Goal: Check status: Check status

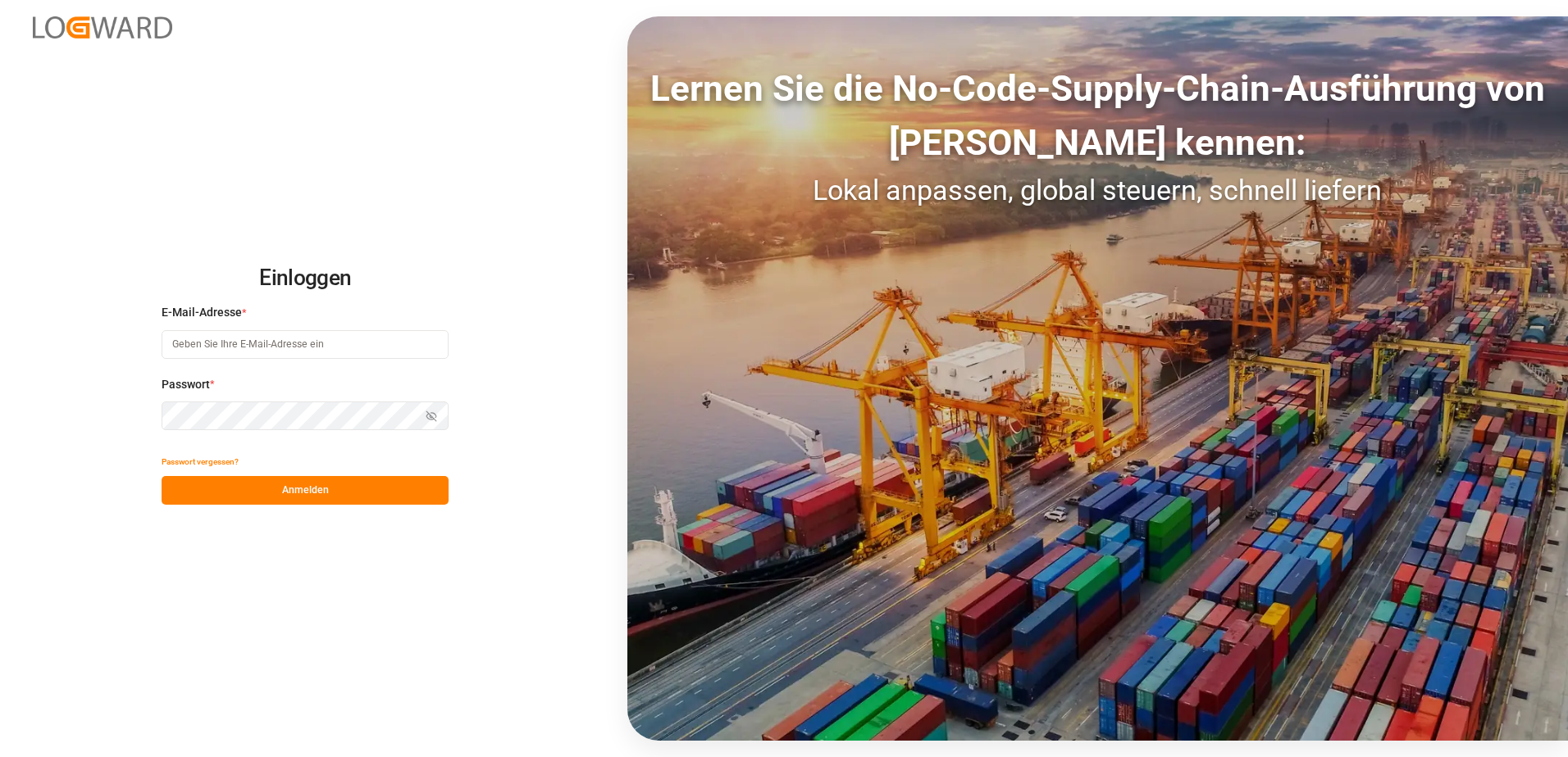
click at [260, 338] on input at bounding box center [305, 344] width 287 height 29
type input "cornelia.karczewski@melitta.de"
click at [314, 492] on button "Anmelden" at bounding box center [305, 490] width 287 height 29
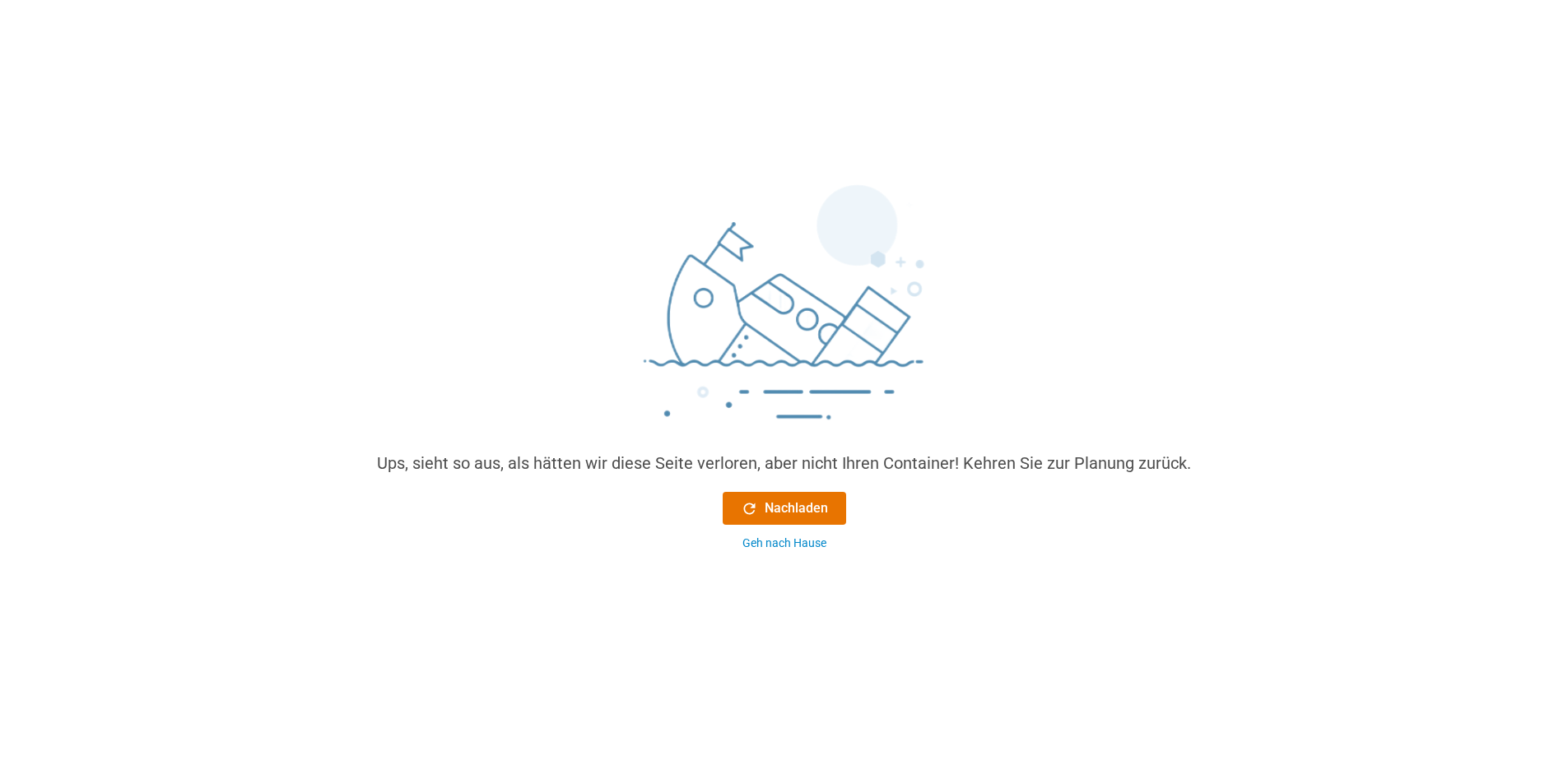
click at [803, 534] on div "Nachladen Geh nach Hause" at bounding box center [784, 522] width 123 height 60
click at [801, 542] on div "Geh nach Hause" at bounding box center [784, 544] width 84 height 18
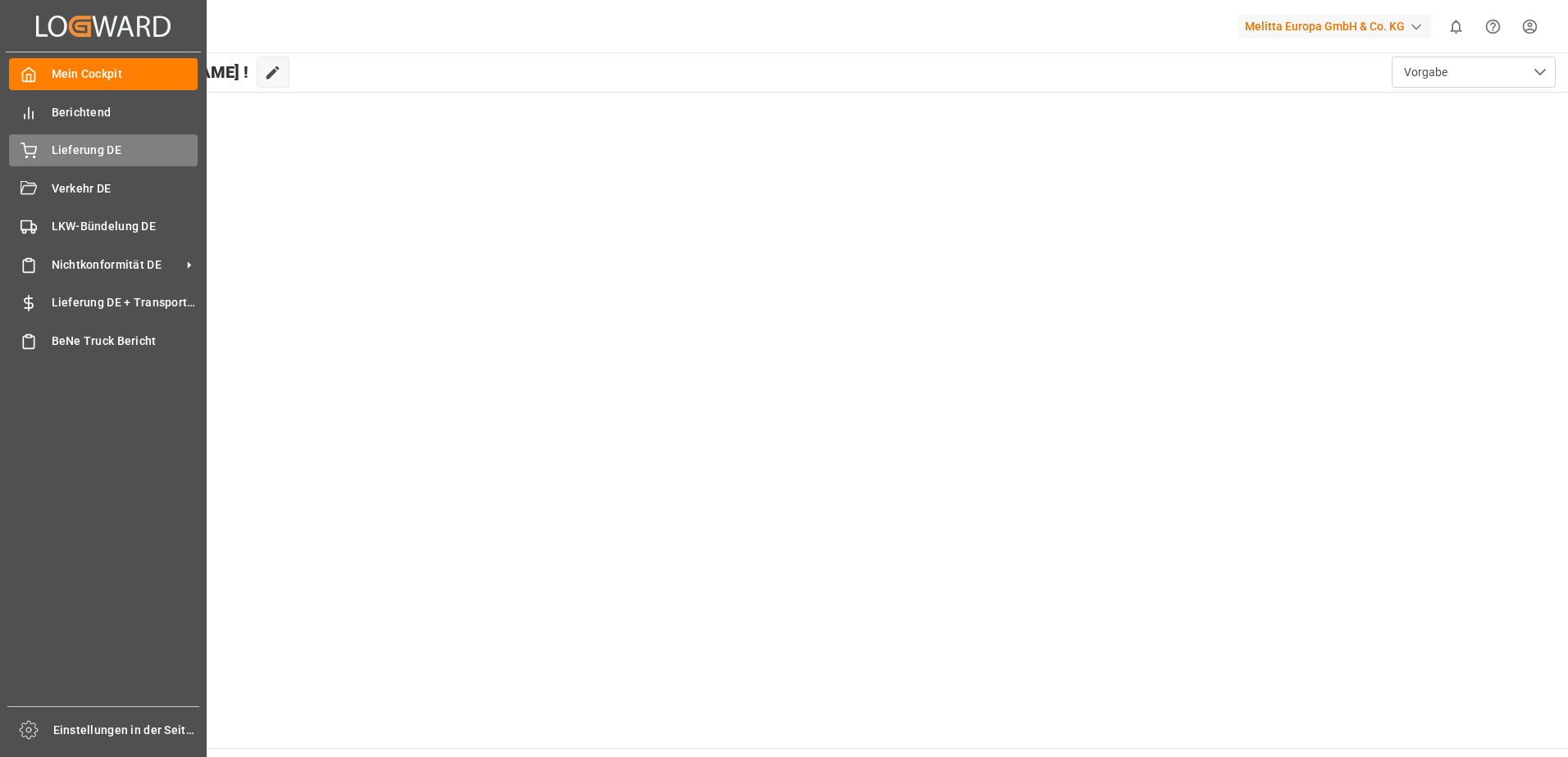
click at [61, 147] on span "Lieferung DE" at bounding box center [125, 150] width 147 height 18
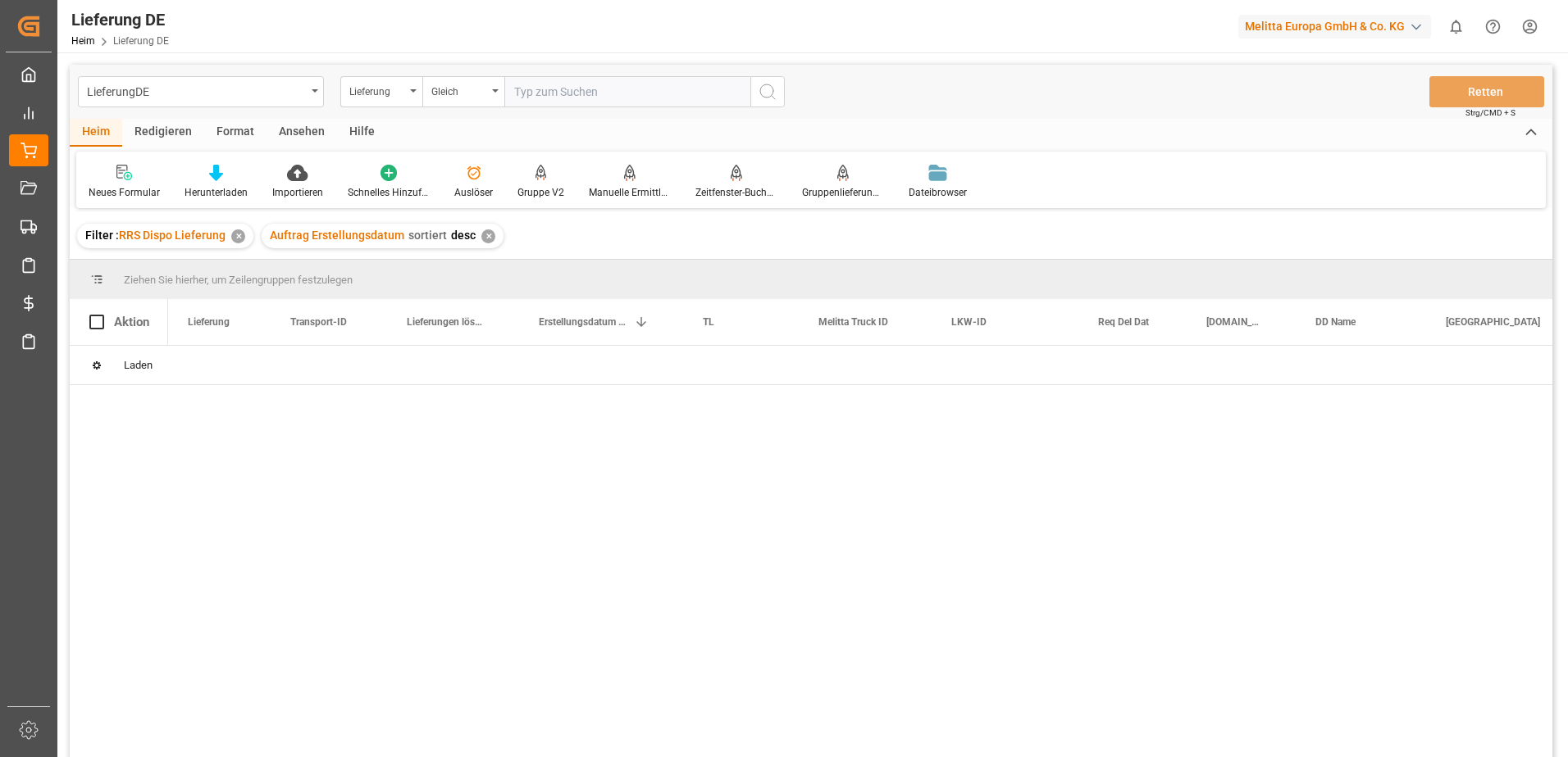
click at [649, 100] on input "text" at bounding box center [627, 91] width 246 height 31
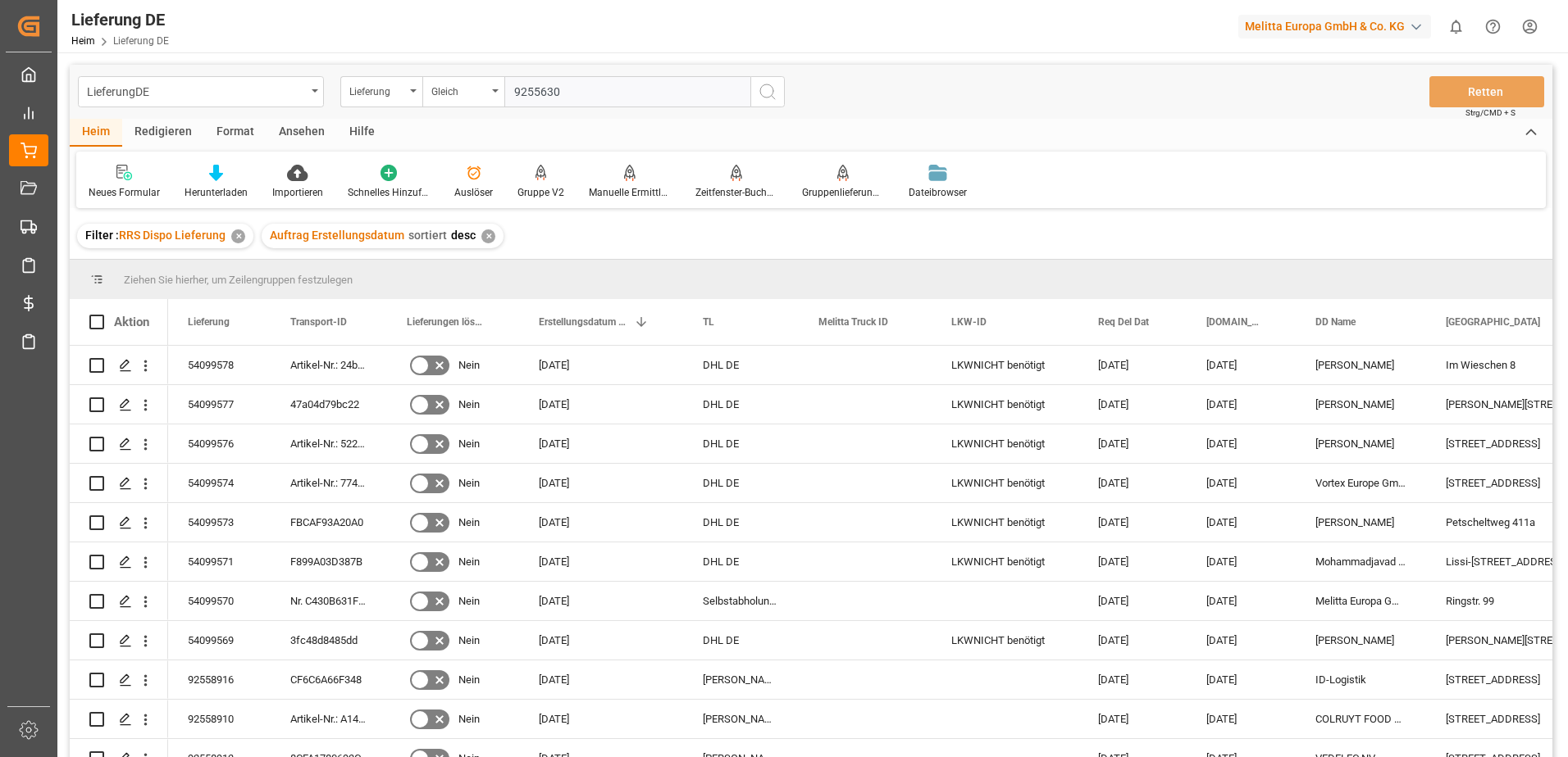
type input "92556306"
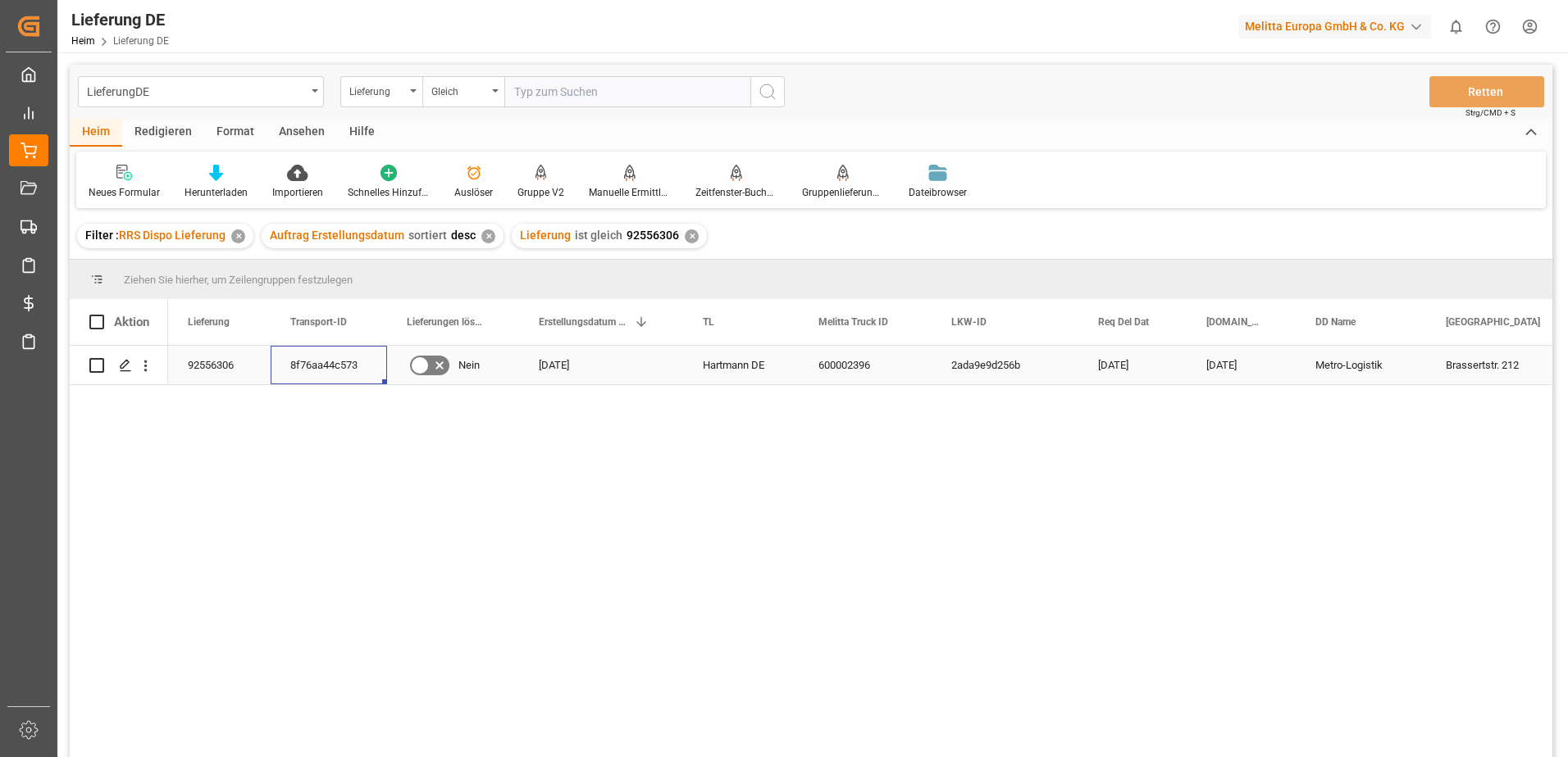
click at [295, 364] on div "8f76aa44c573" at bounding box center [329, 365] width 117 height 39
click at [199, 467] on div "92556306 8f76aa44c573 Nein 08.09.2025 Hartmann DE 600002396 2ada9e9d256b 12.09.…" at bounding box center [860, 557] width 1384 height 422
click at [155, 367] on div "Drücken Sie die Leertaste, um diese Zeile auszuwählen." at bounding box center [146, 365] width 42 height 31
click at [147, 369] on icon "Menü öffnen" at bounding box center [146, 366] width 18 height 18
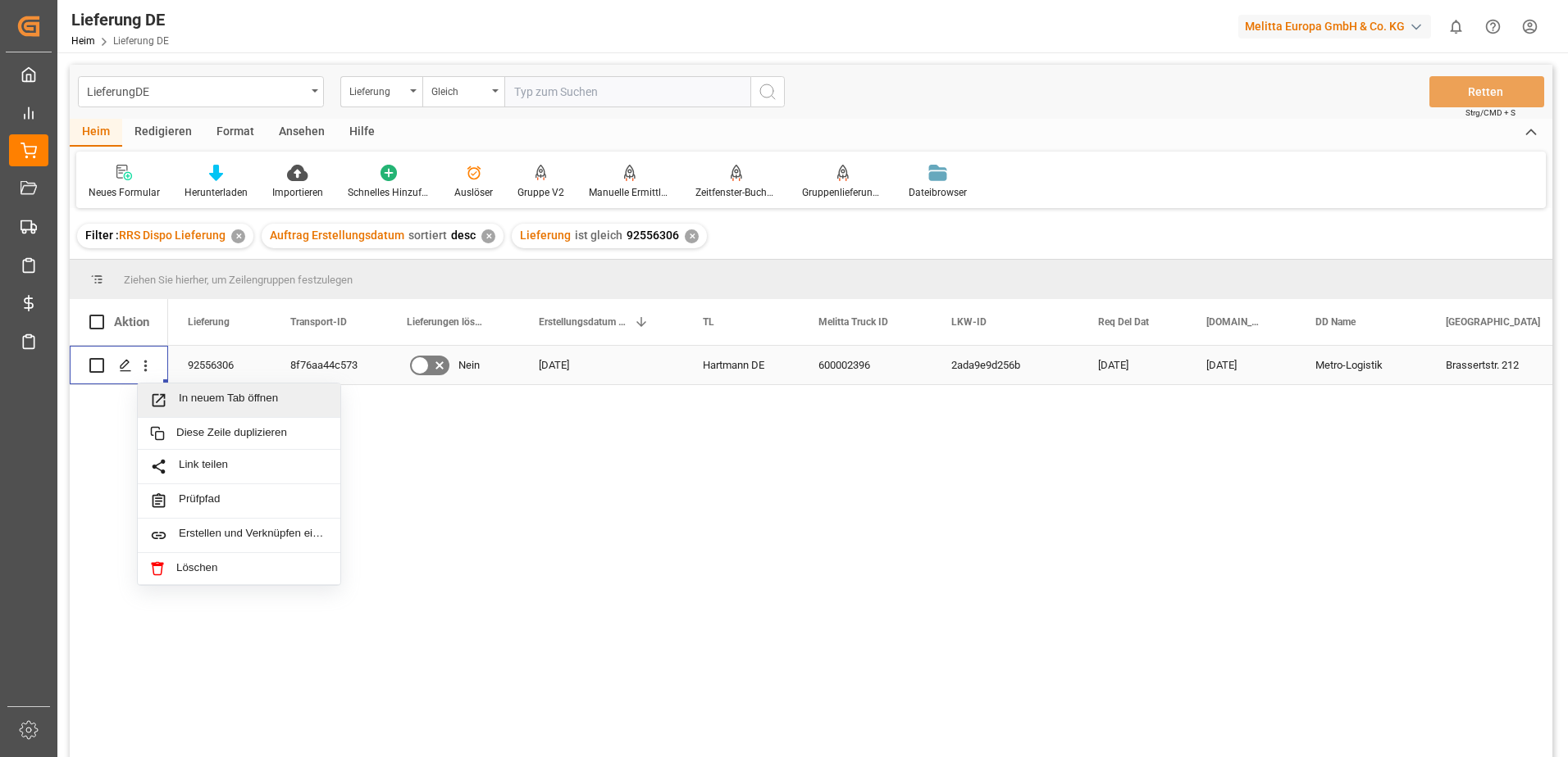
click at [179, 393] on div "In neuem Tab öffnen" at bounding box center [239, 400] width 178 height 18
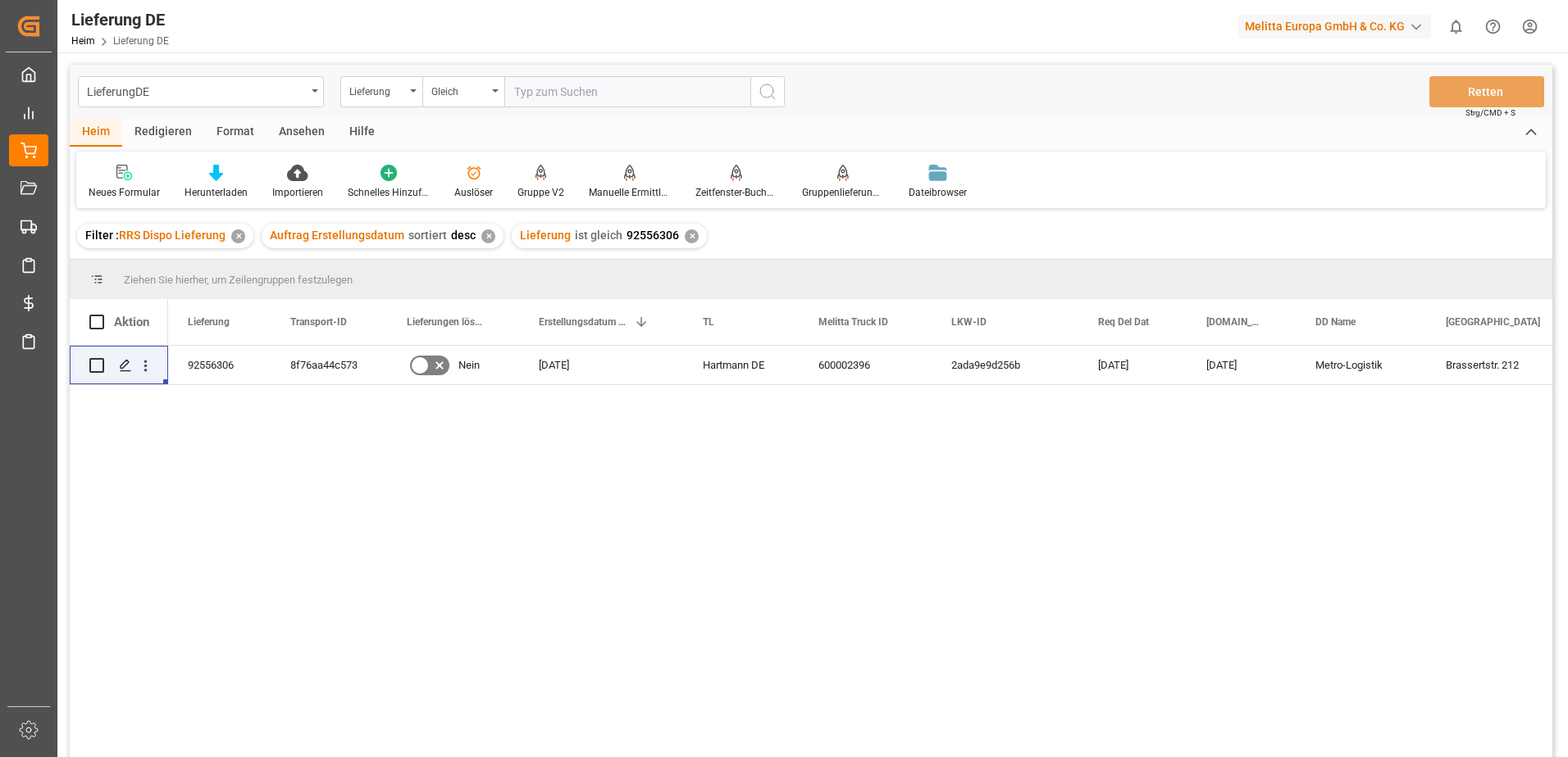
click at [457, 705] on div "92556306 8f76aa44c573 Nein 08.09.2025 Hartmann DE 600002396 2ada9e9d256b 12.09.…" at bounding box center [860, 557] width 1384 height 422
click at [547, 96] on input "text" at bounding box center [627, 91] width 246 height 31
paste input "92557582"
type input "92557582"
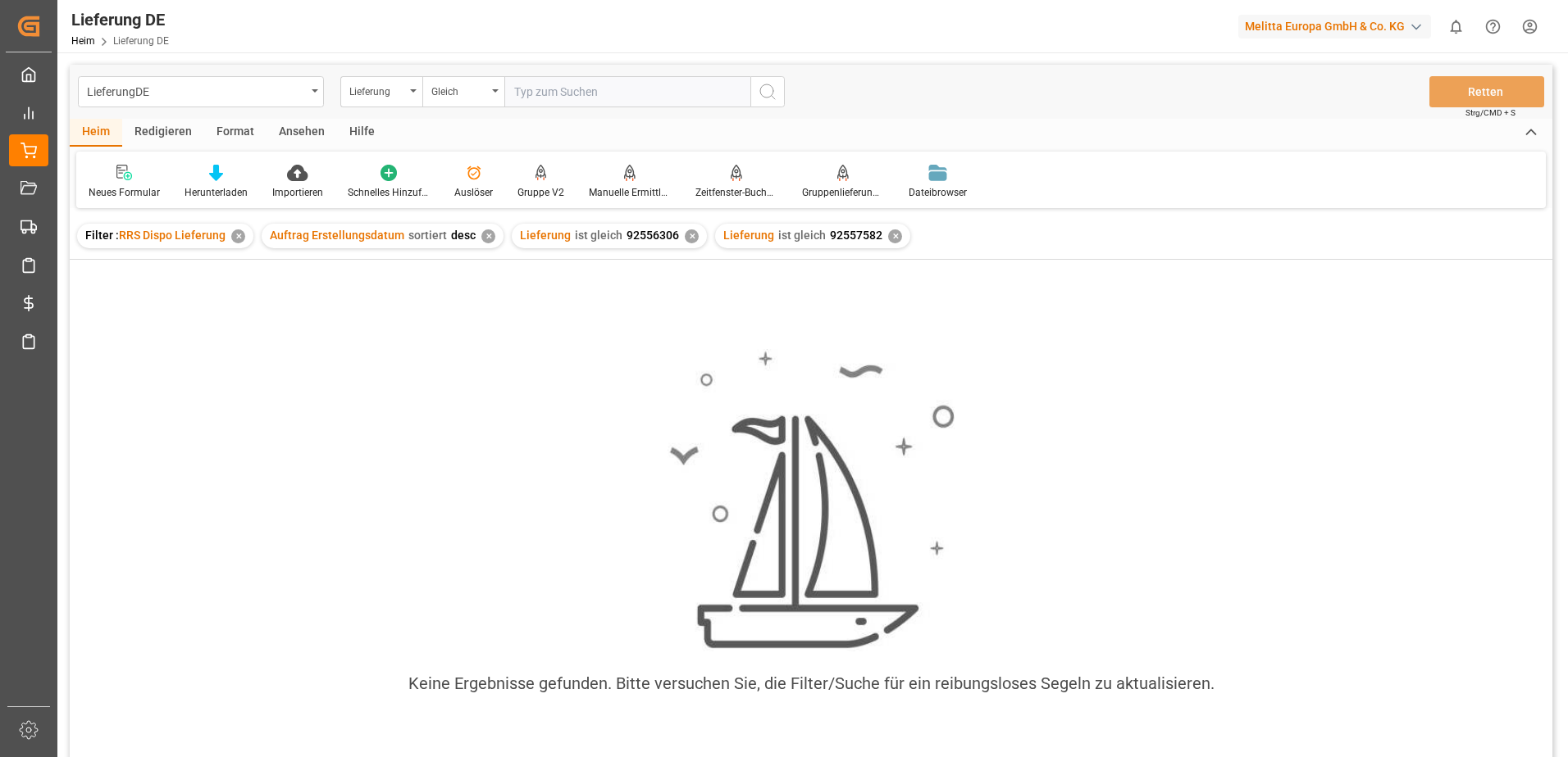
click at [547, 96] on input "text" at bounding box center [627, 91] width 246 height 31
click at [684, 235] on div "✕" at bounding box center [691, 236] width 14 height 14
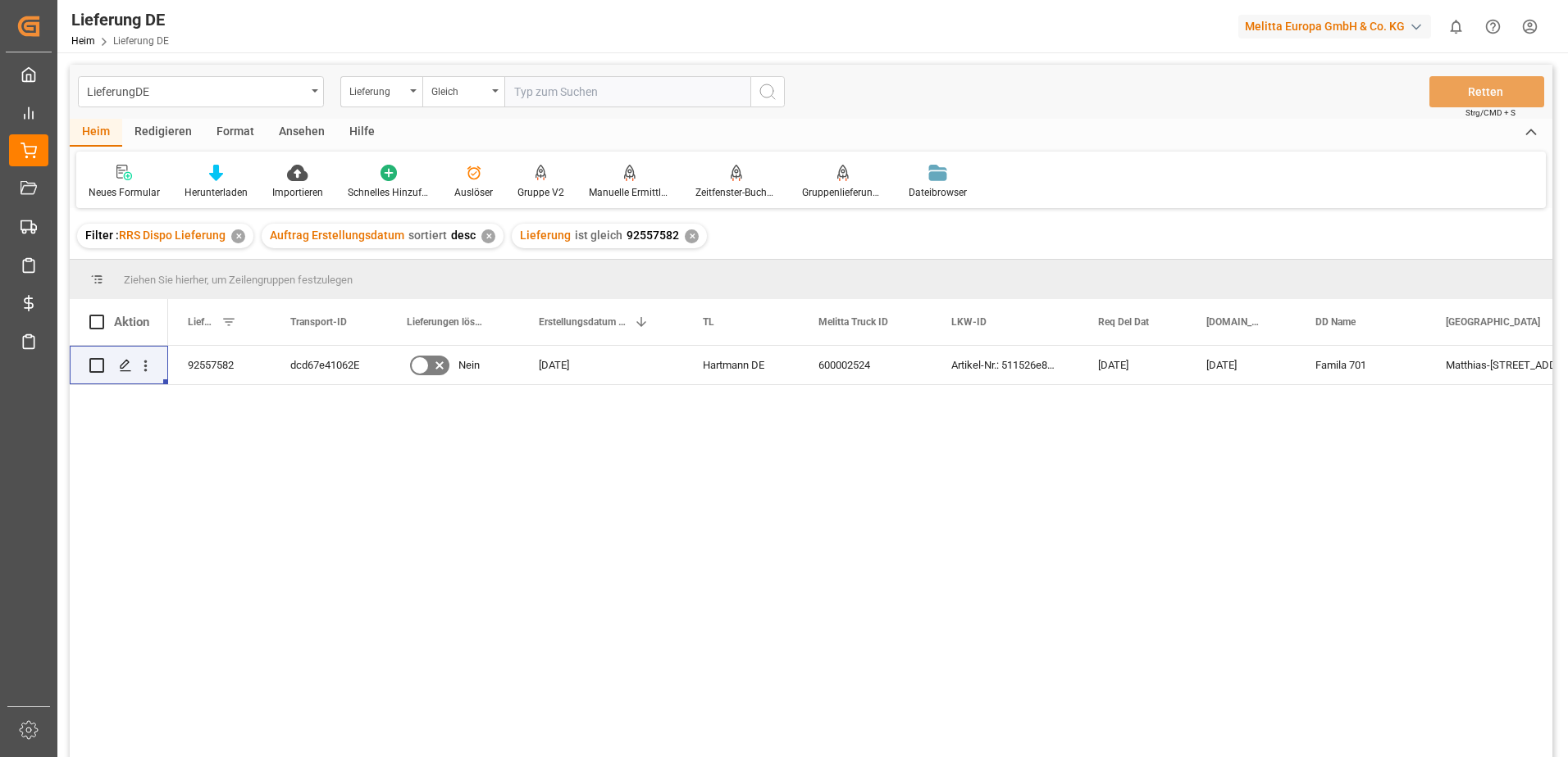
click at [235, 234] on div "✕" at bounding box center [238, 236] width 14 height 14
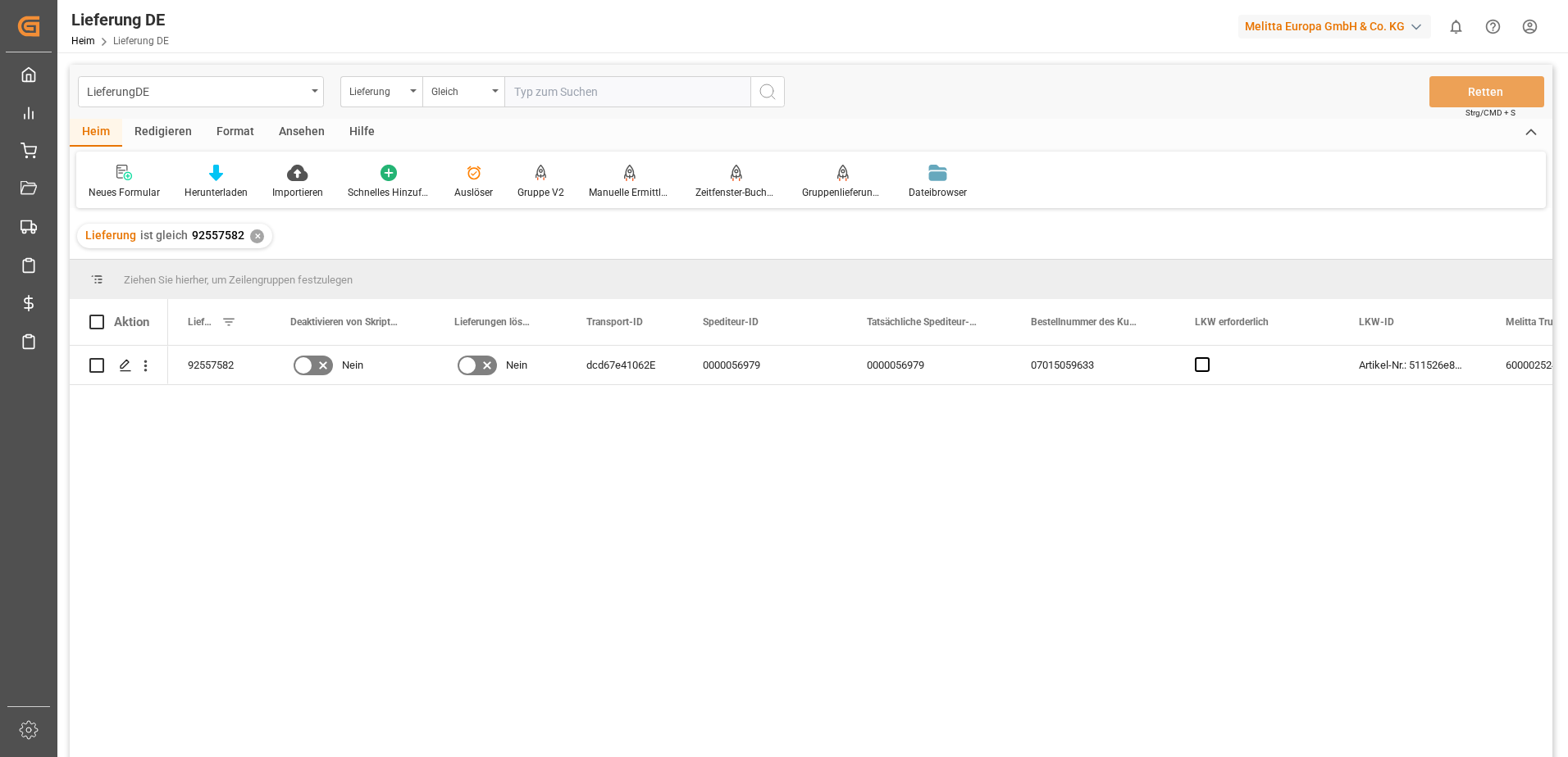
click at [547, 90] on input "text" at bounding box center [627, 91] width 246 height 31
click at [141, 370] on icon "Menü öffnen" at bounding box center [146, 366] width 18 height 18
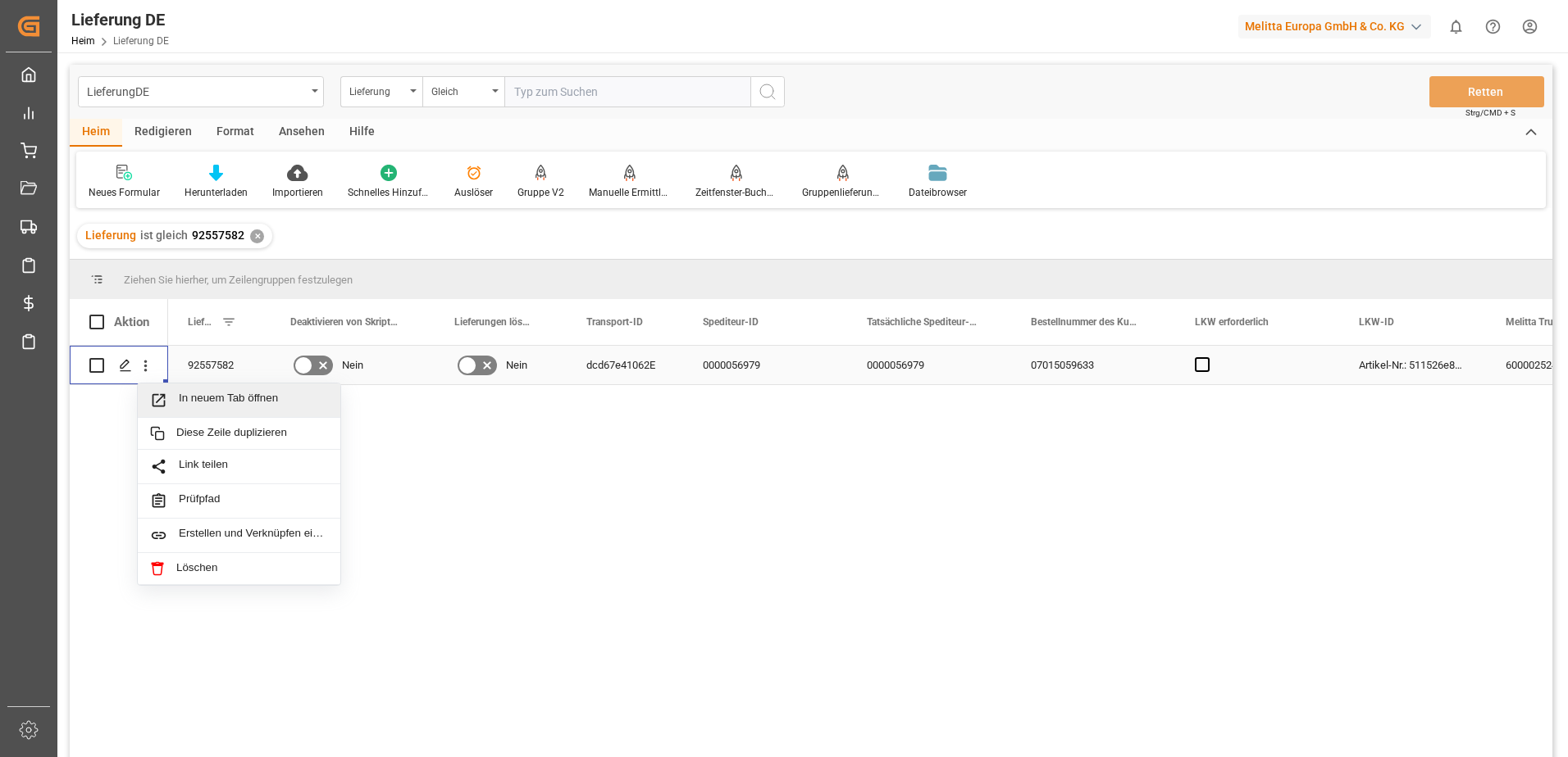
click at [209, 397] on span "In neuem Tab öffnen" at bounding box center [253, 400] width 149 height 18
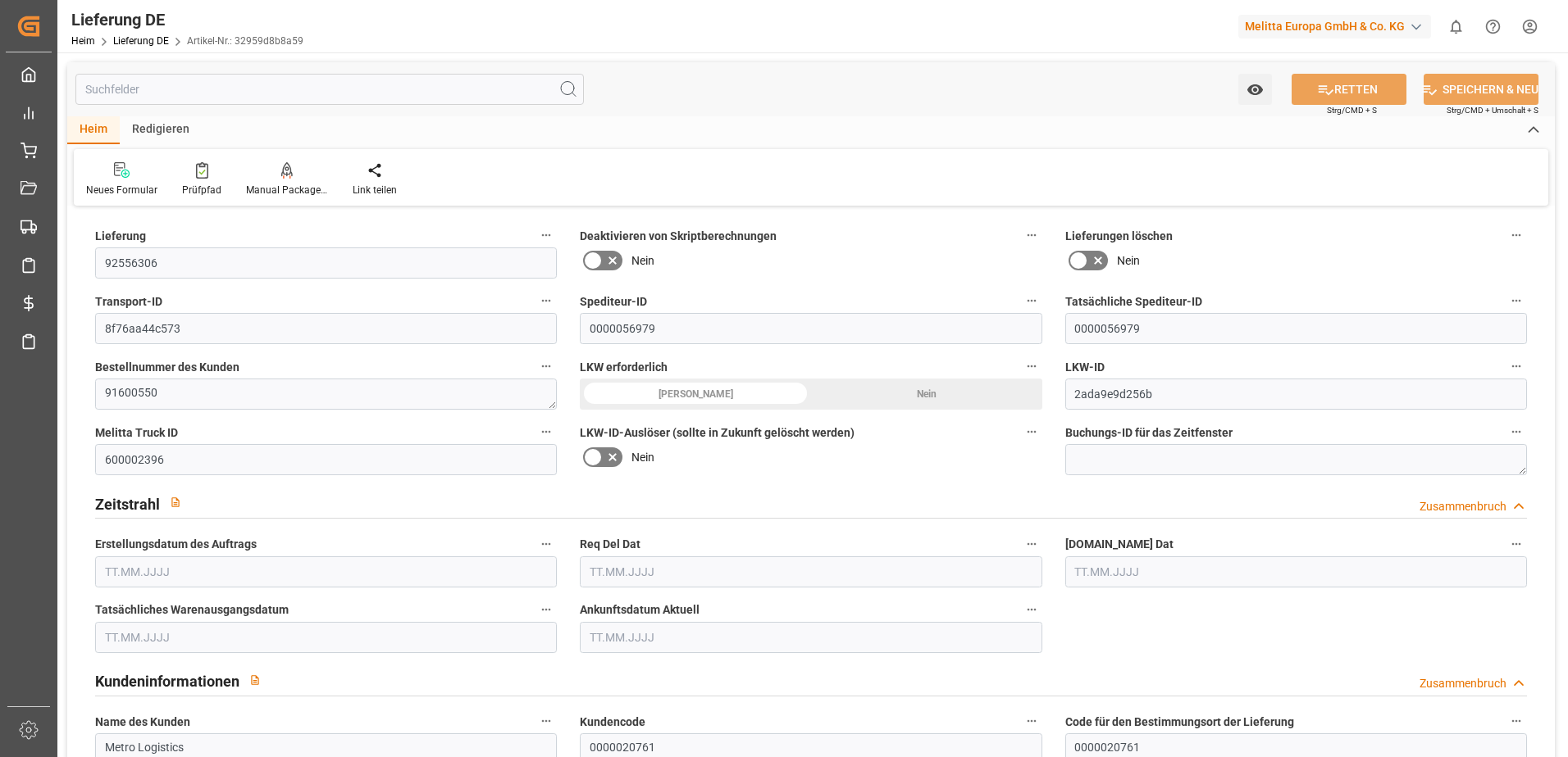
type input "6"
type input "3"
type input "2.5"
type input "1261.912"
type input "1619"
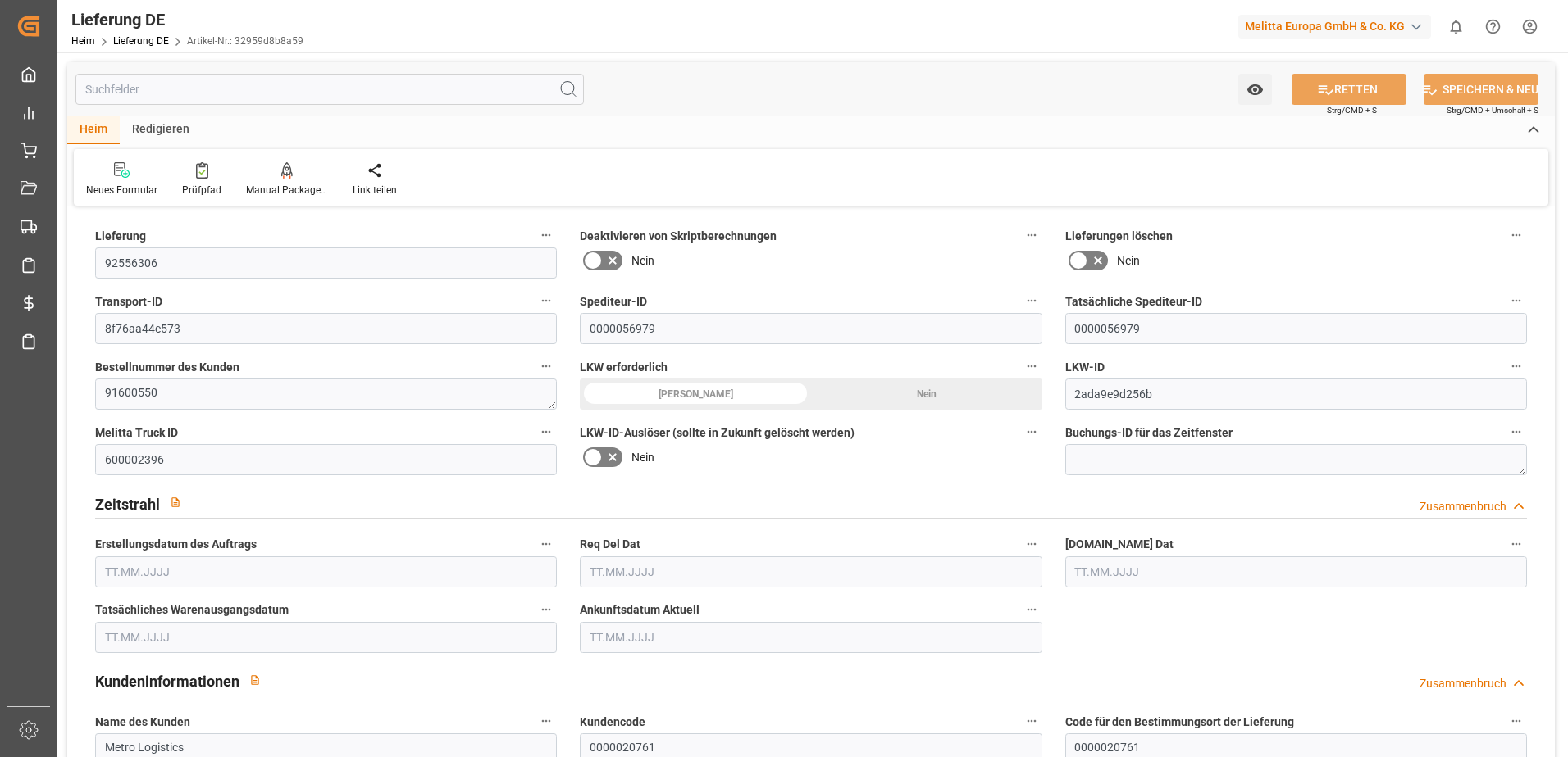
type input "4699.228"
type input "08.09.2025"
type input "[DATE]"
type input "10.09.2025"
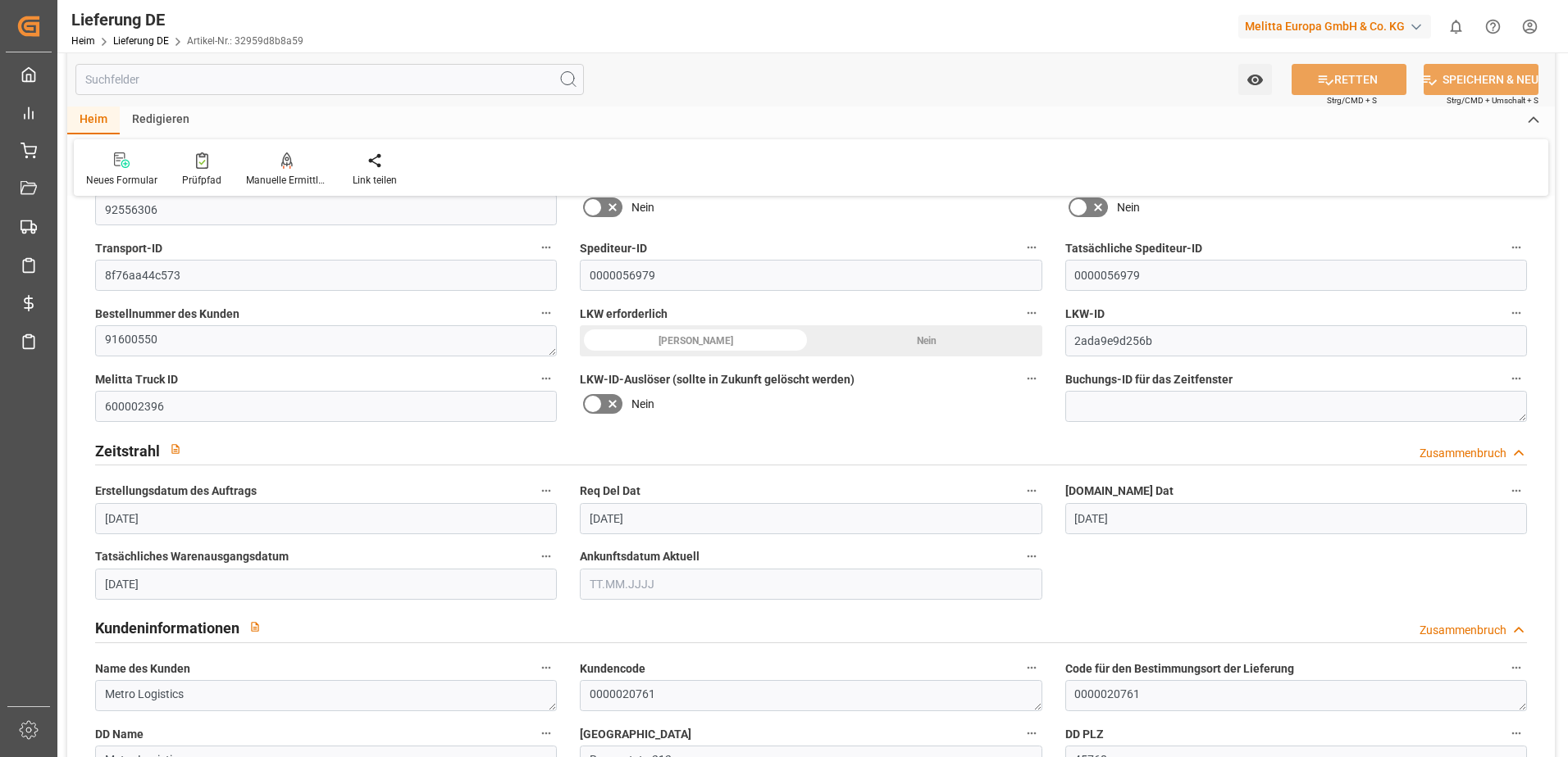
scroll to position [82, 0]
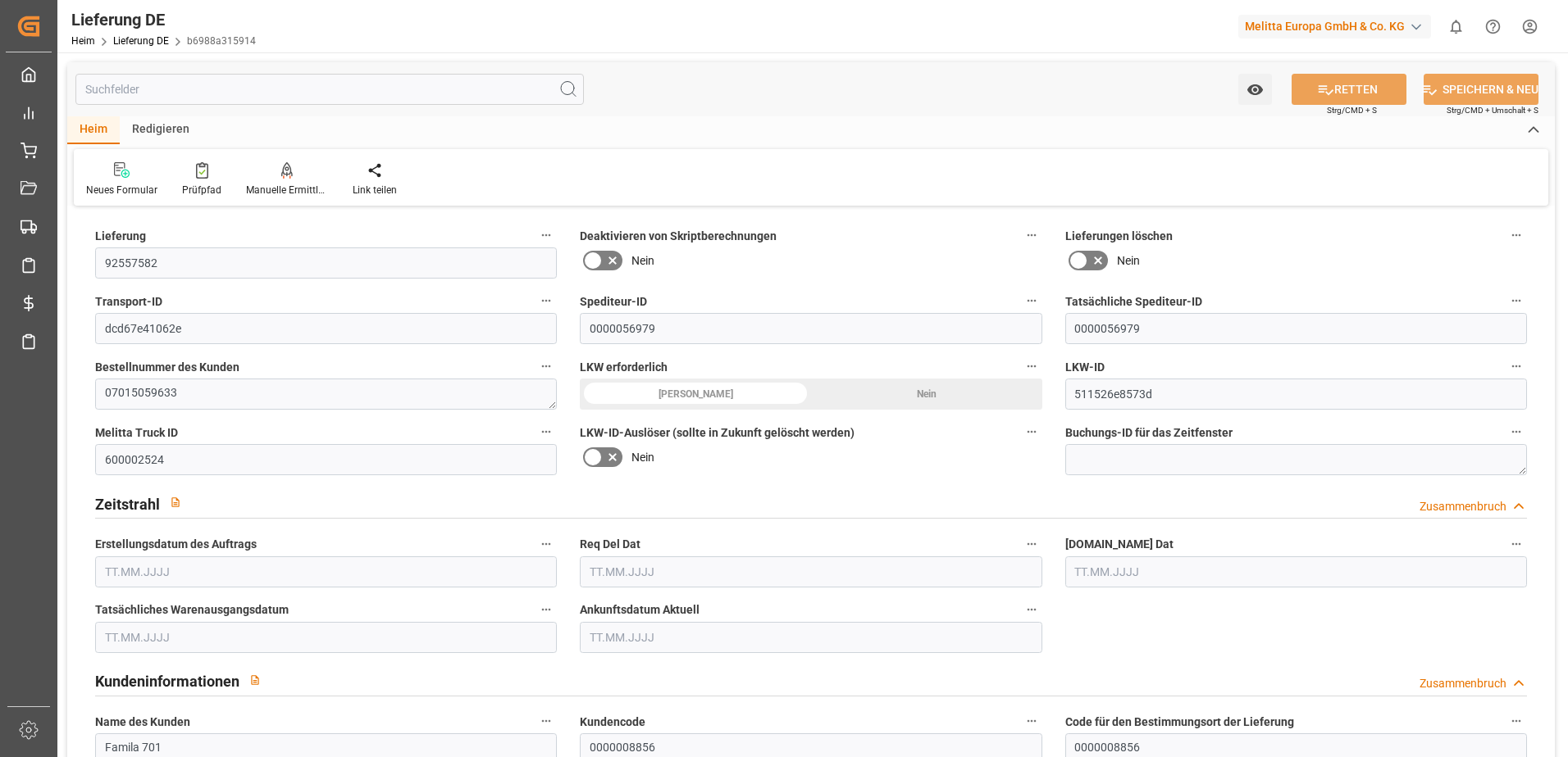
type input "1"
type input "96.537"
type input "144"
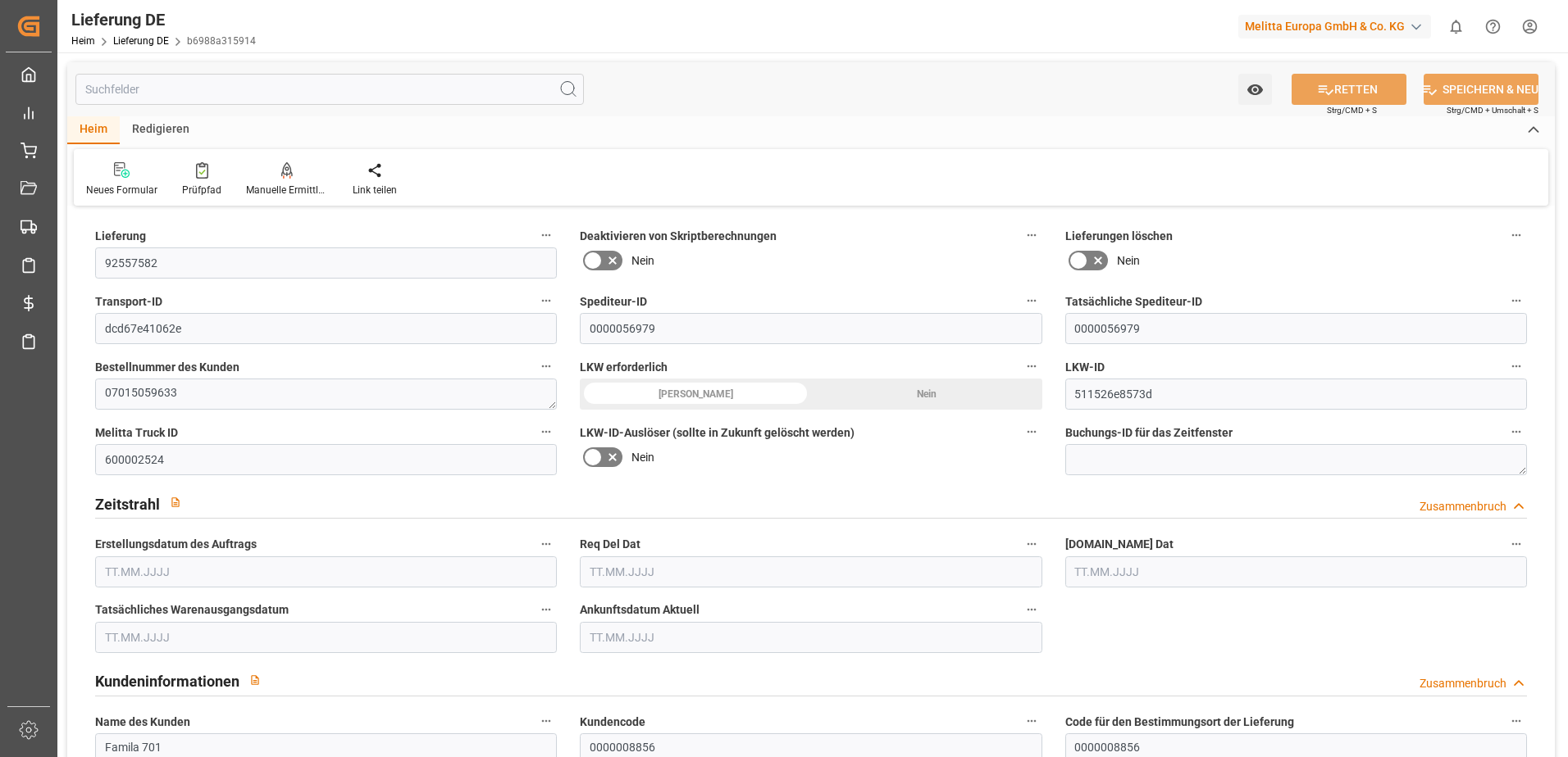
type input "669.96"
type input "[DATE]"
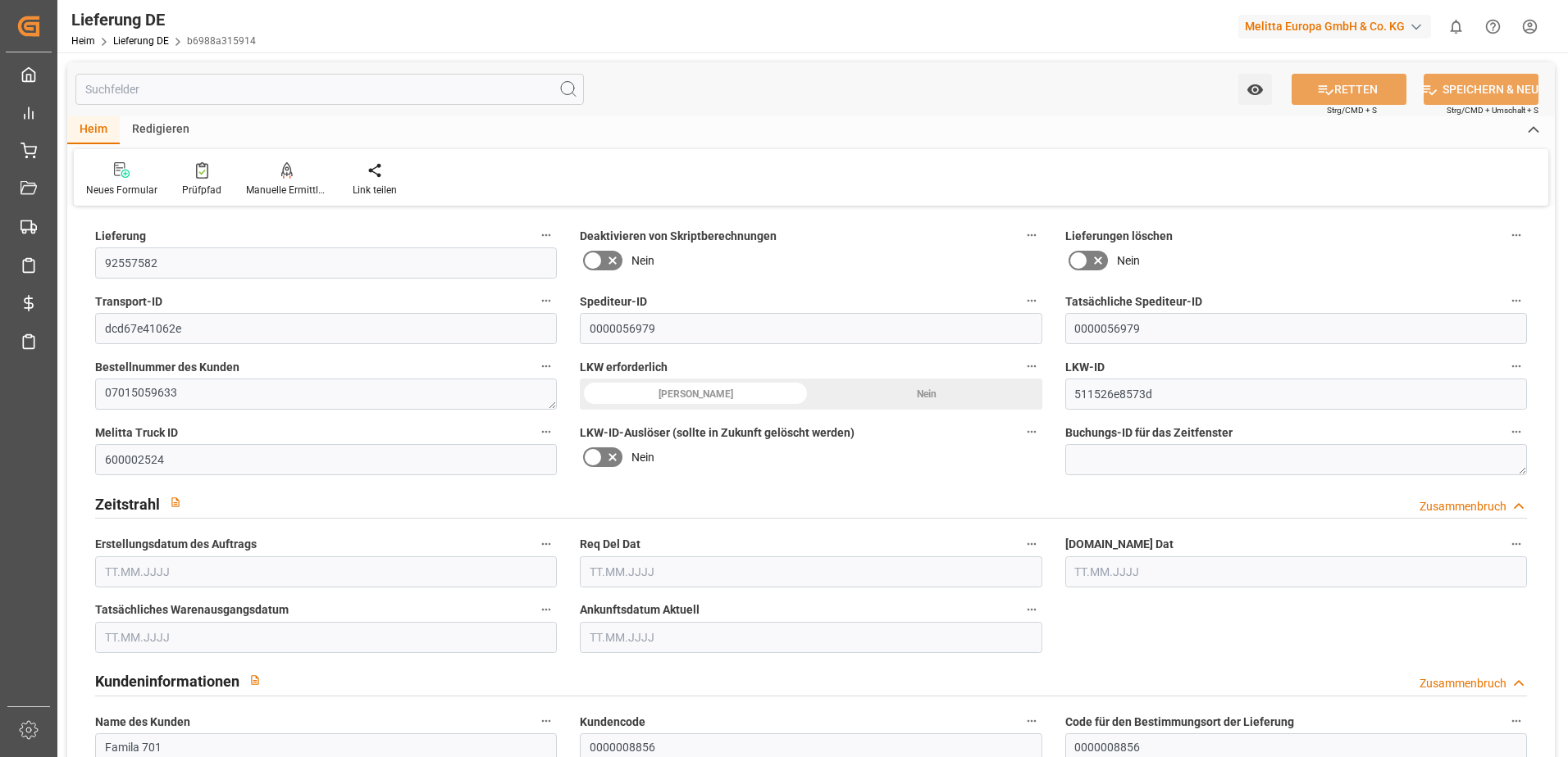
type input "[DATE]"
